Goal: Information Seeking & Learning: Learn about a topic

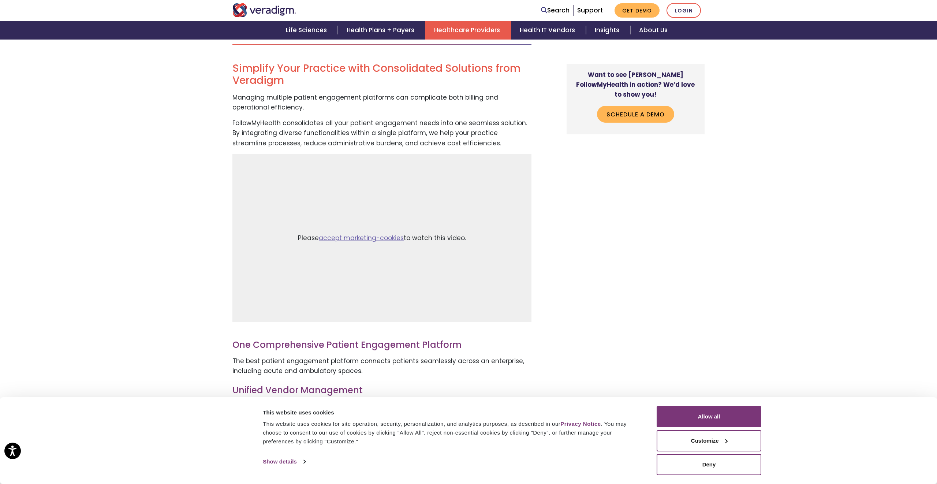
scroll to position [496, 0]
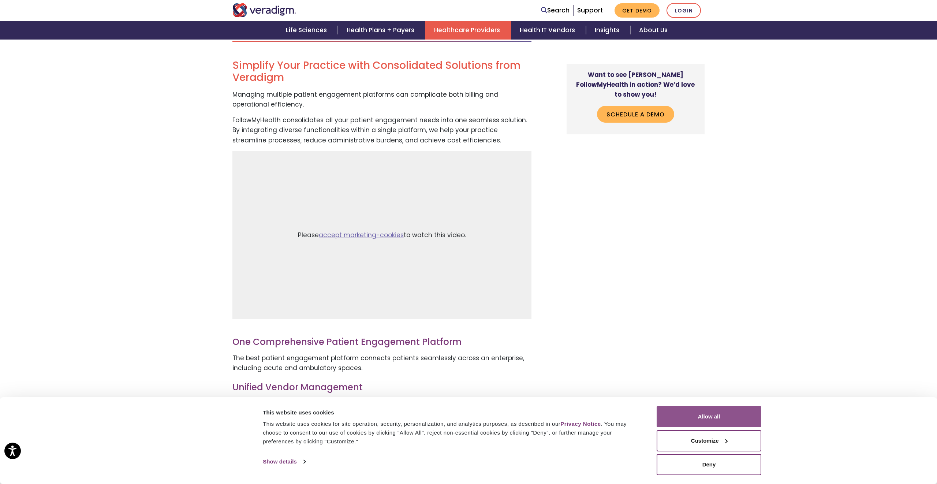
click at [730, 411] on button "Allow all" at bounding box center [708, 416] width 105 height 21
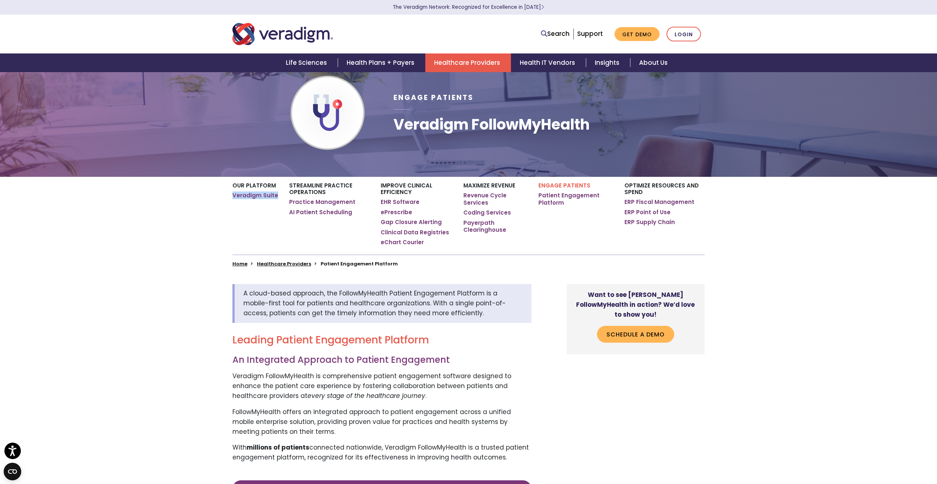
scroll to position [23, 0]
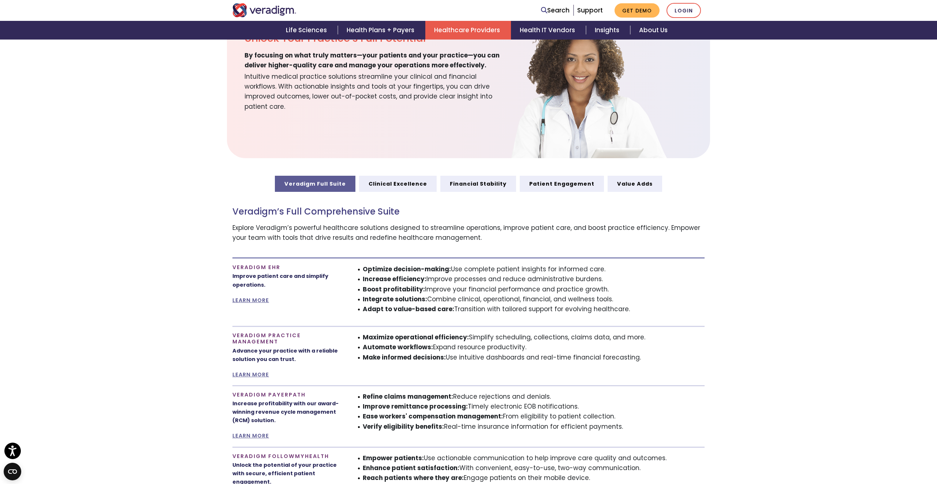
scroll to position [288, 0]
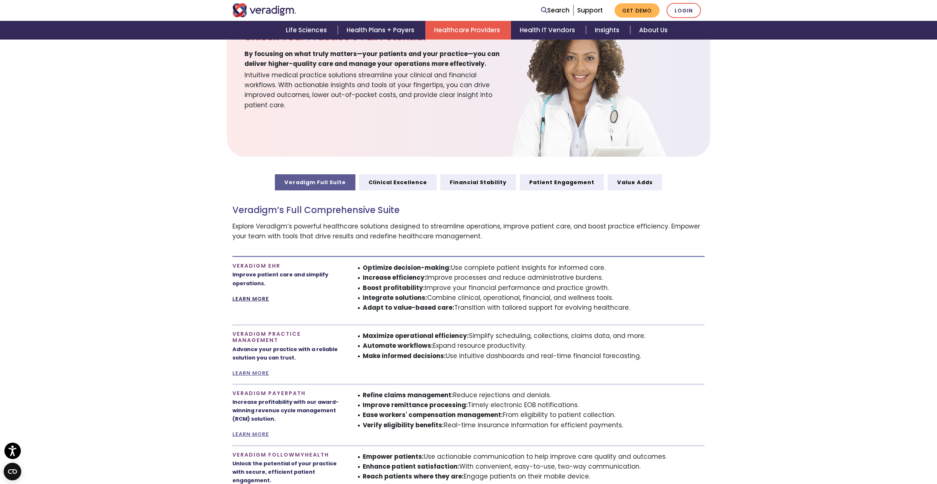
click at [249, 299] on link "LEARN MORE" at bounding box center [250, 298] width 37 height 7
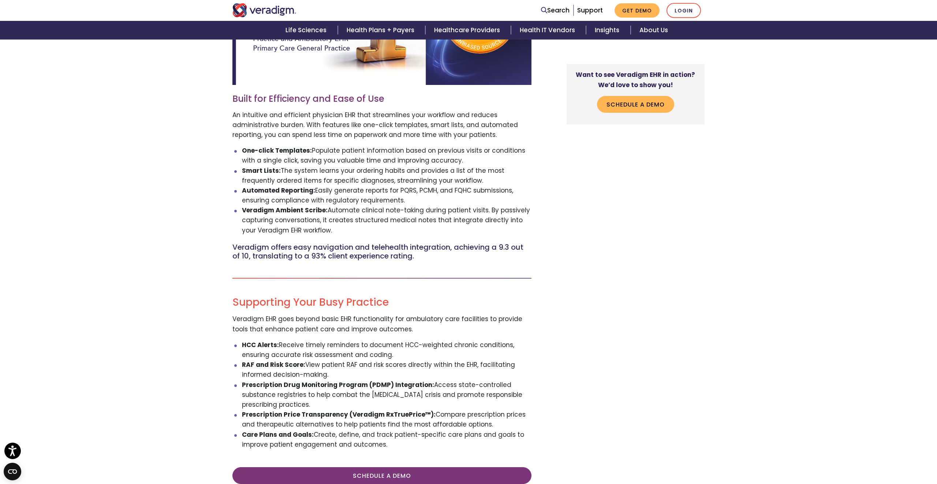
scroll to position [408, 0]
